Goal: Information Seeking & Learning: Learn about a topic

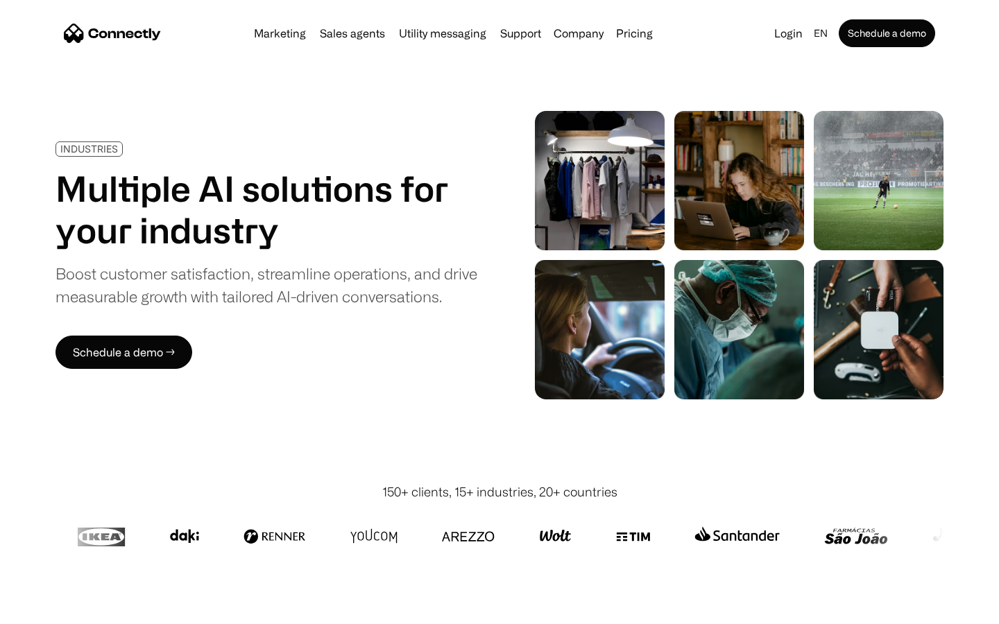
scroll to position [3929, 0]
